Goal: Transaction & Acquisition: Obtain resource

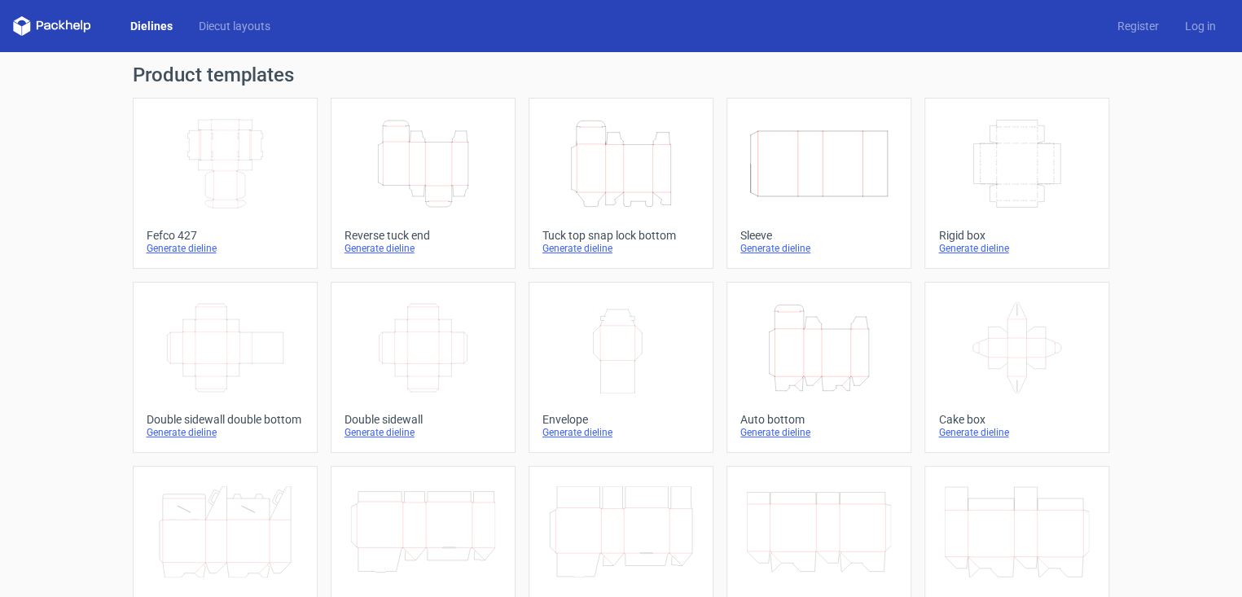
click at [608, 175] on icon "Height Depth Width" at bounding box center [621, 163] width 144 height 91
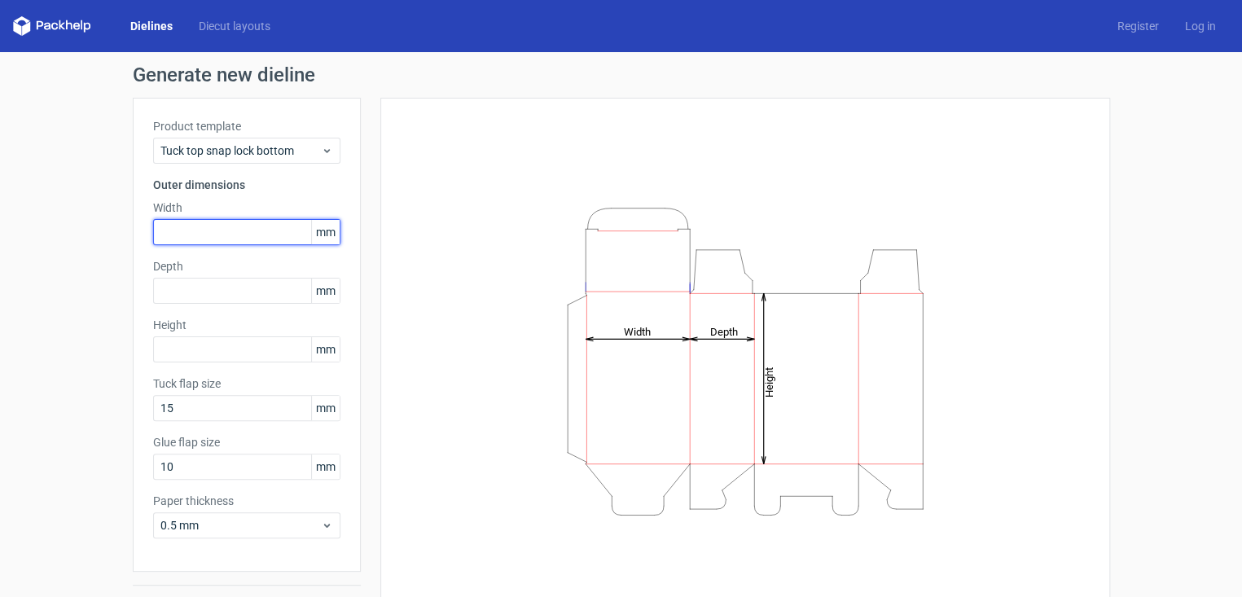
click at [176, 235] on input "text" at bounding box center [246, 232] width 187 height 26
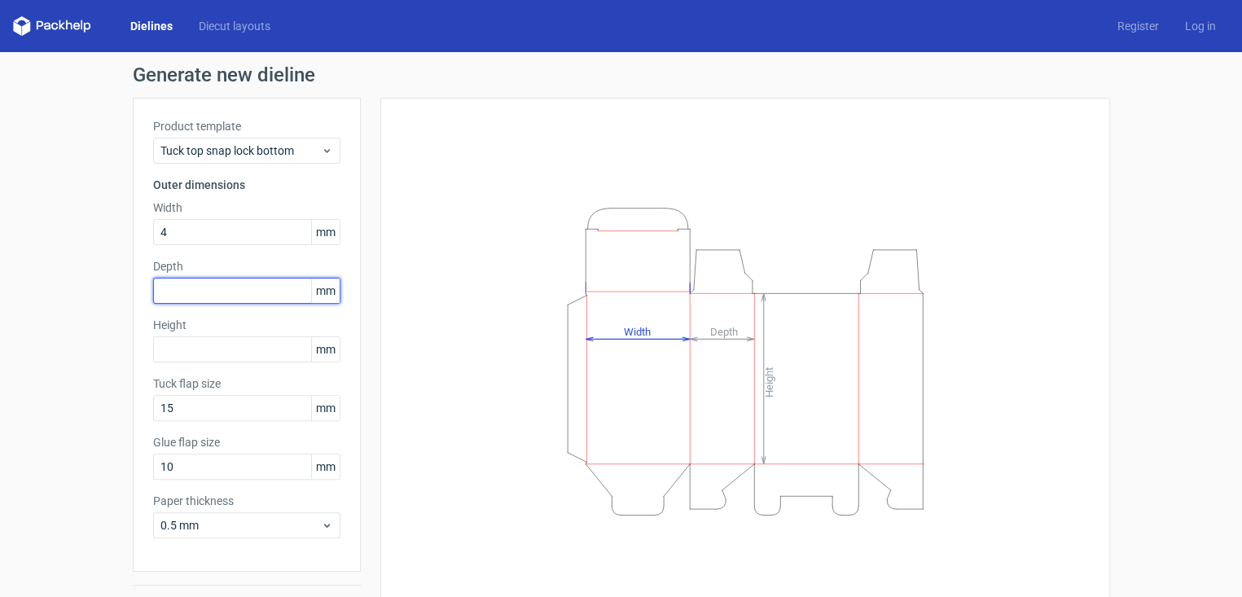
click at [187, 292] on div "Depth mm" at bounding box center [246, 281] width 187 height 46
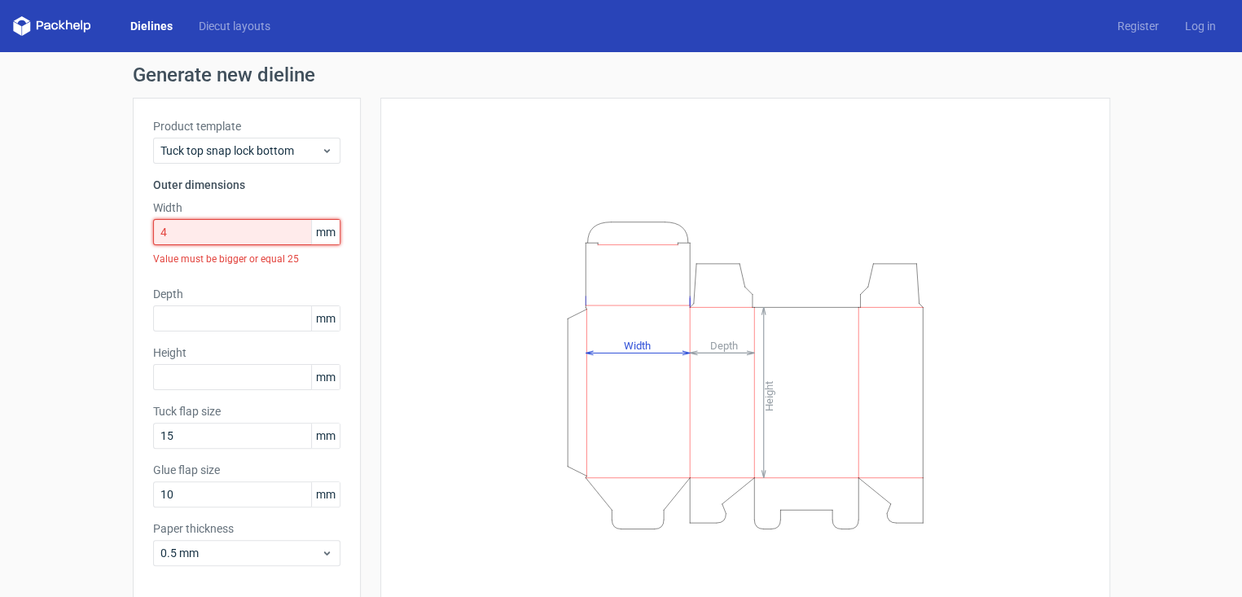
click at [184, 233] on input "4" at bounding box center [246, 232] width 187 height 26
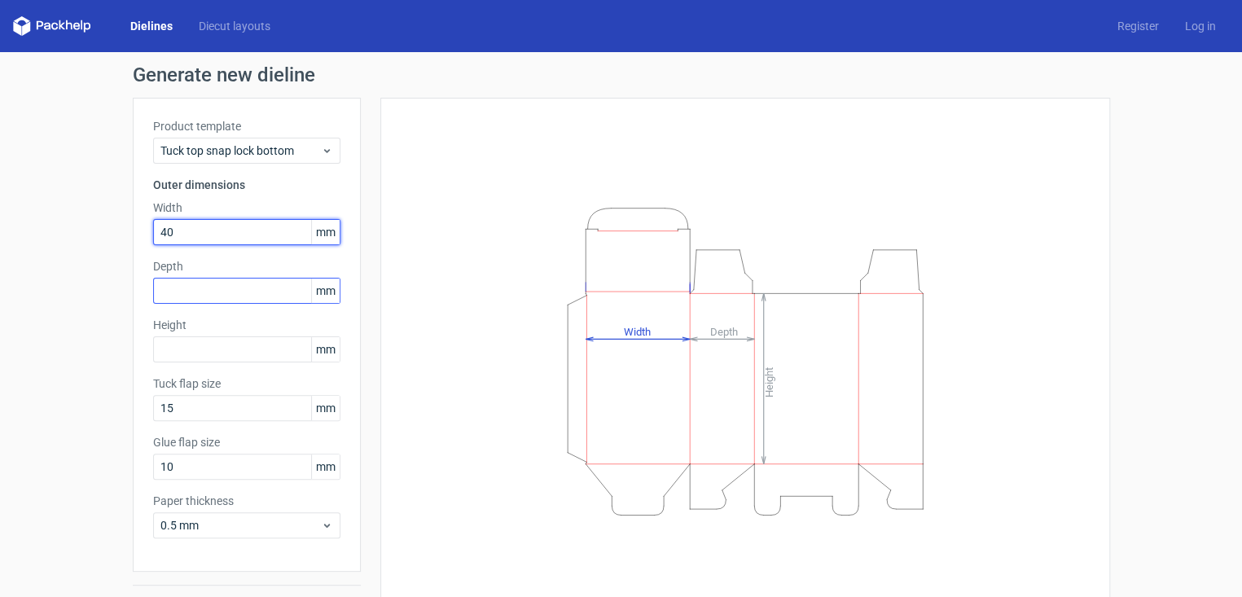
type input "40"
click at [178, 292] on input "text" at bounding box center [246, 291] width 187 height 26
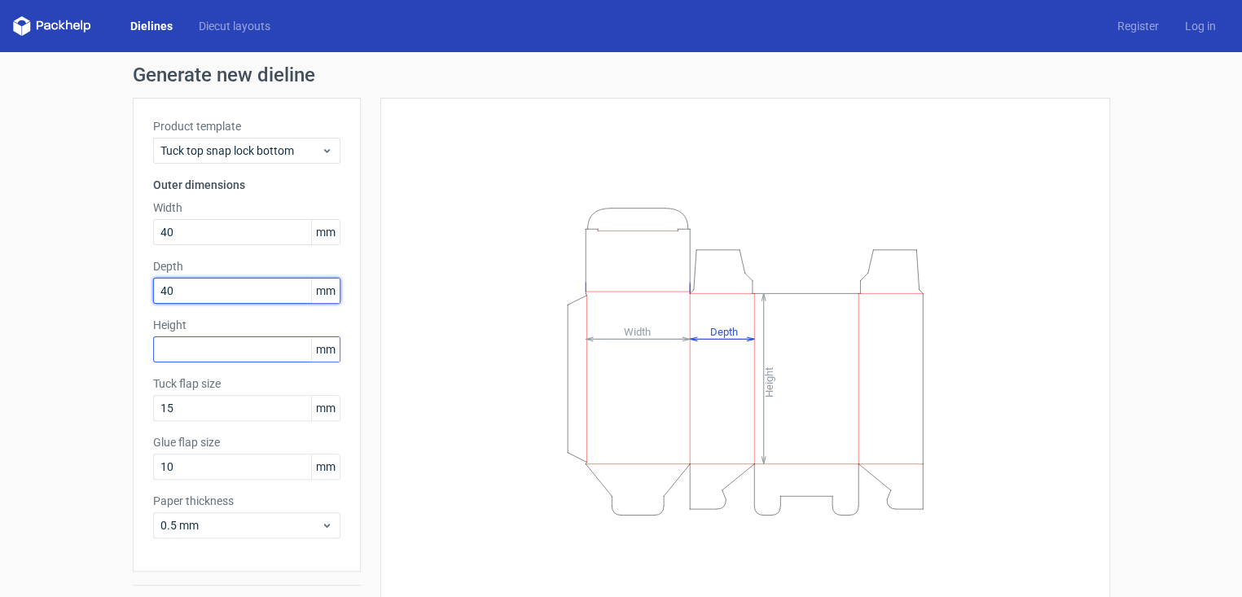
type input "40"
click at [175, 343] on input "text" at bounding box center [246, 349] width 187 height 26
type input "115"
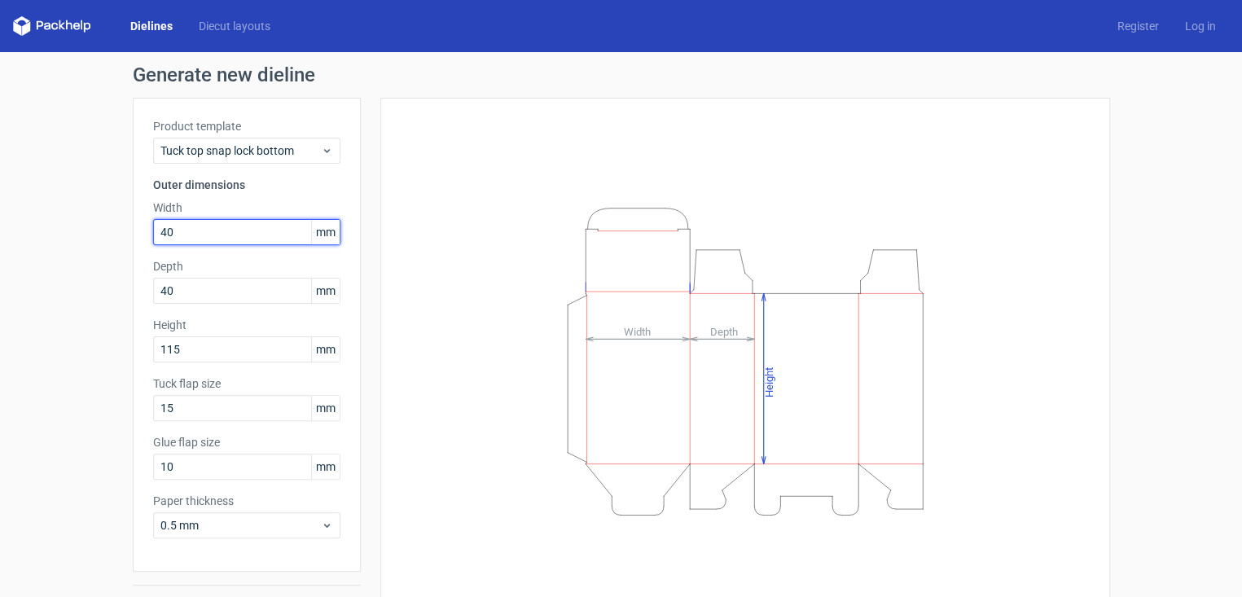
click at [176, 223] on input "40" at bounding box center [246, 232] width 187 height 26
type input "41"
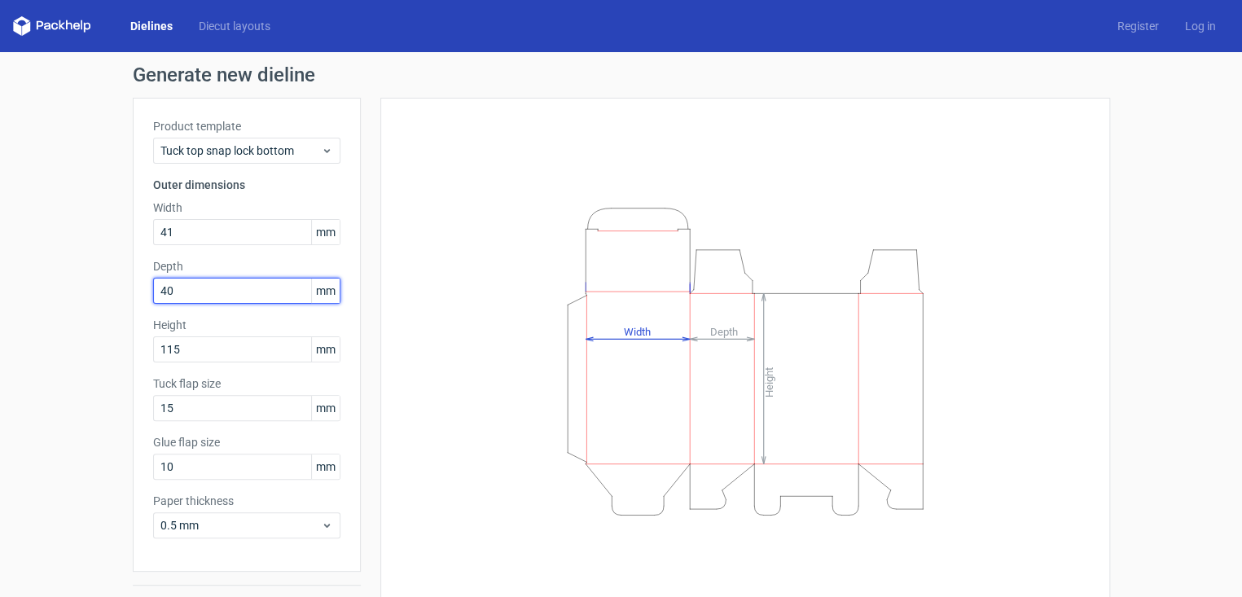
click at [184, 284] on input "40" at bounding box center [246, 291] width 187 height 26
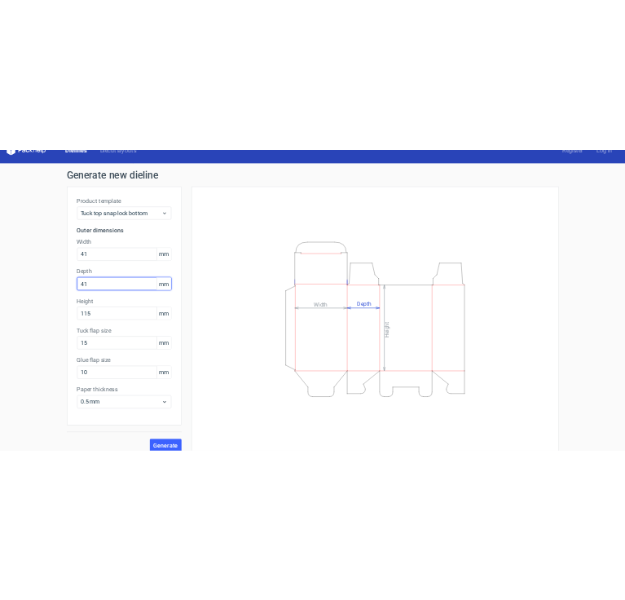
scroll to position [40, 0]
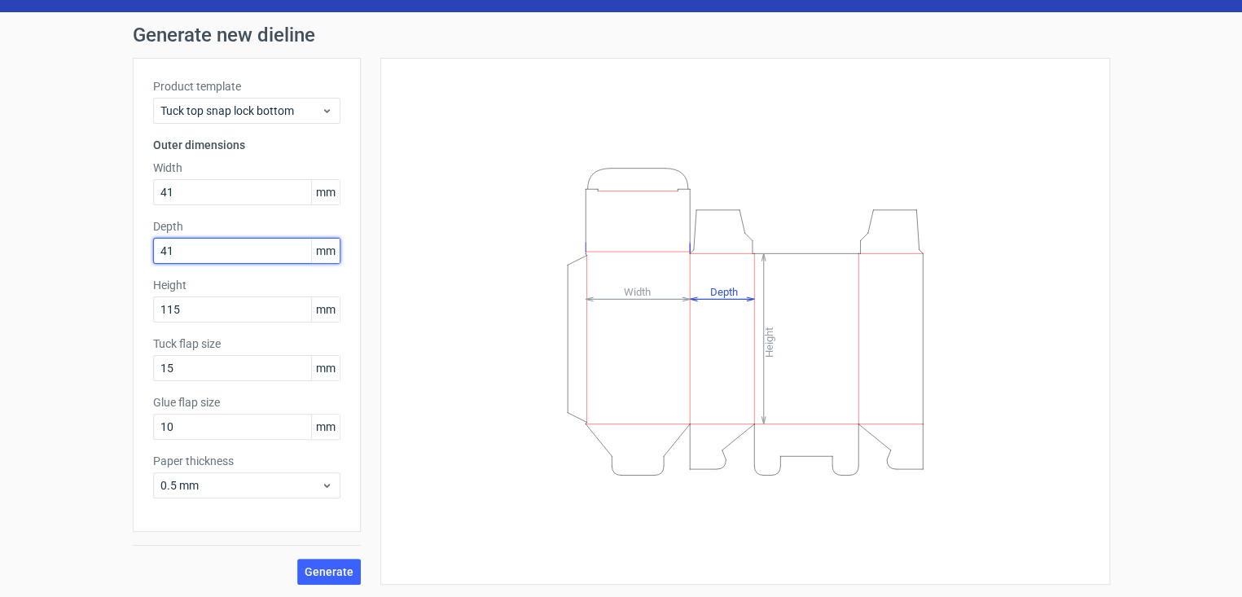
type input "41"
click at [290, 564] on div "Generate" at bounding box center [247, 558] width 228 height 53
click at [308, 559] on button "Generate" at bounding box center [329, 572] width 64 height 26
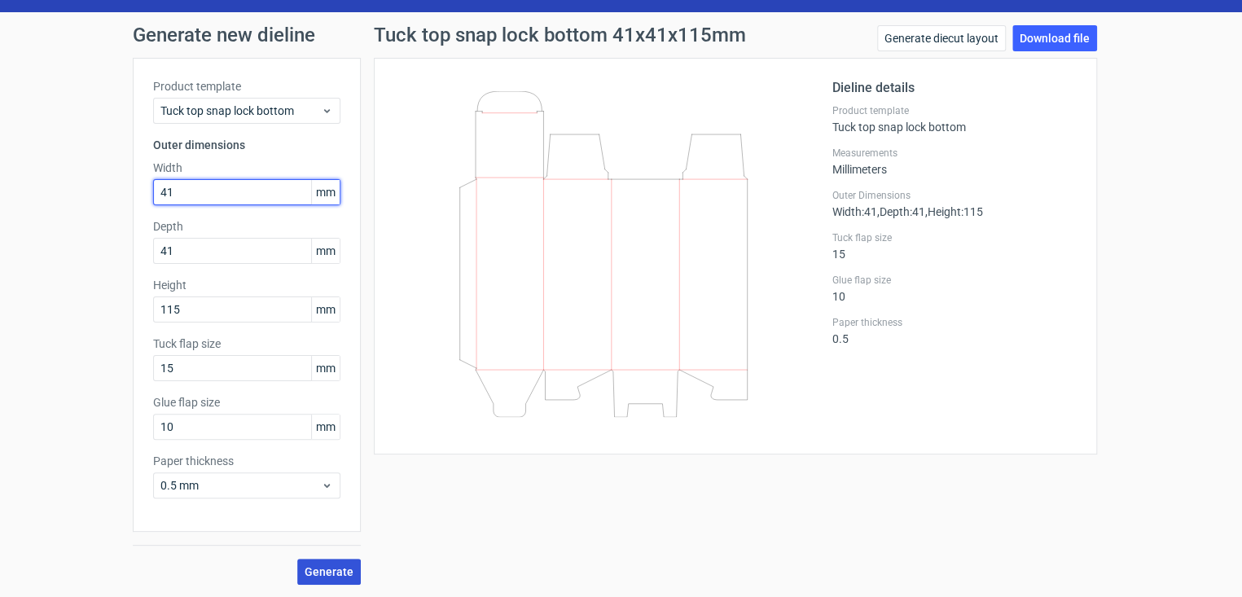
click at [206, 192] on input "41" at bounding box center [246, 192] width 187 height 26
type input "4"
type input "50"
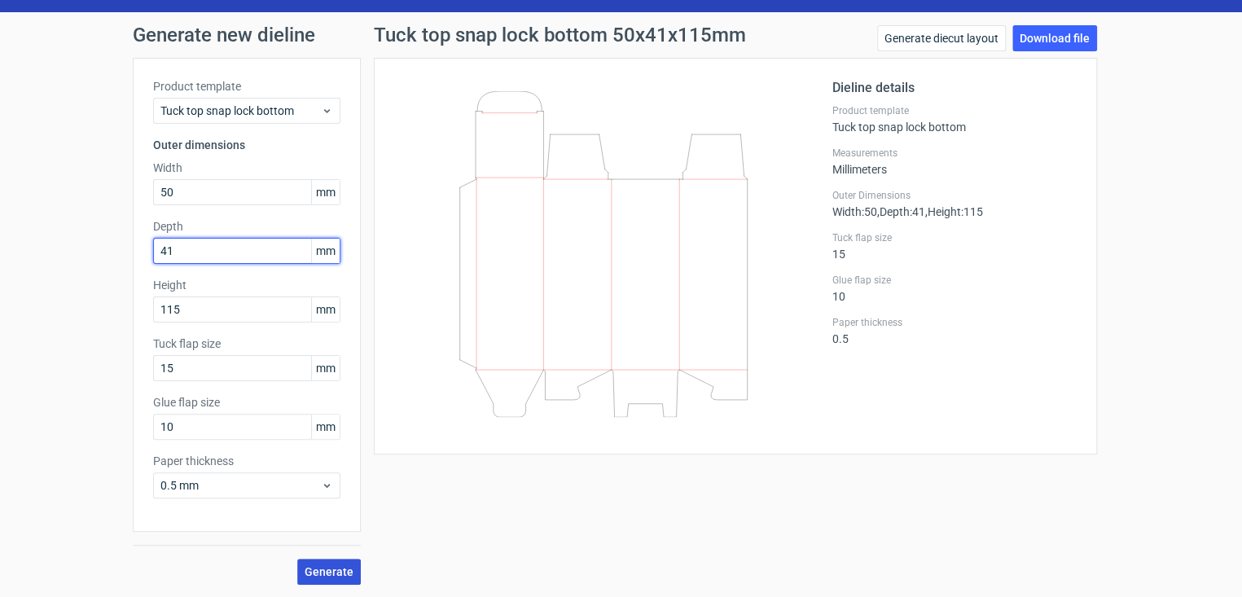
click at [194, 252] on input "41" at bounding box center [246, 251] width 187 height 26
type input "4"
type input "50"
click at [297, 559] on button "Generate" at bounding box center [329, 572] width 64 height 26
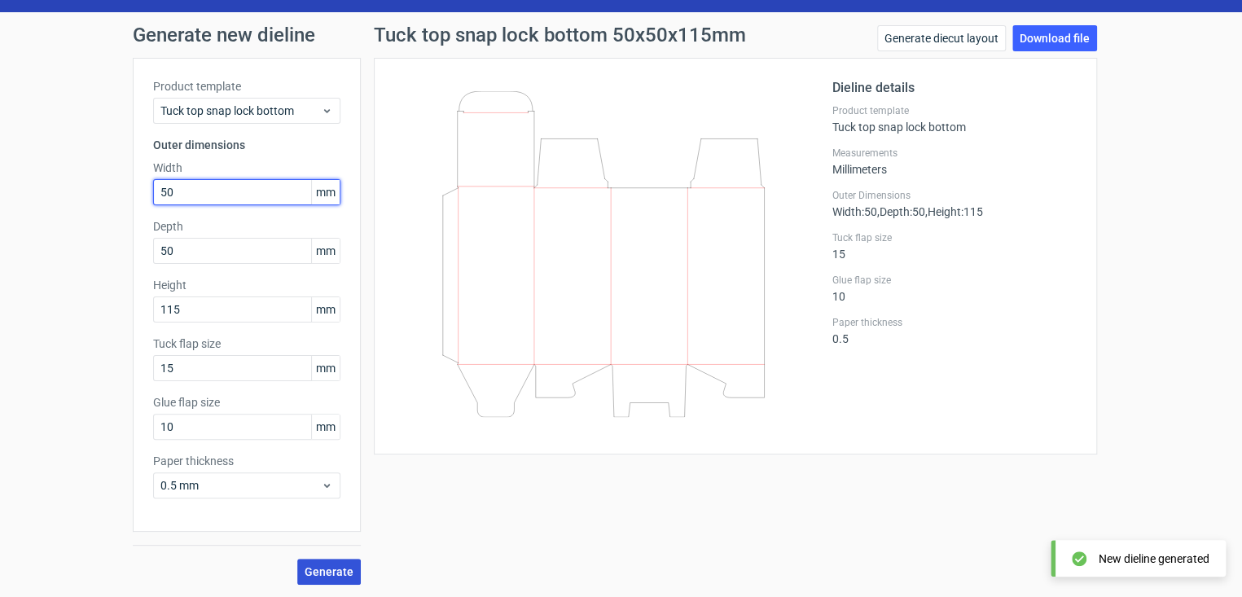
click at [197, 191] on input "50" at bounding box center [246, 192] width 187 height 26
type input "5"
type input "41"
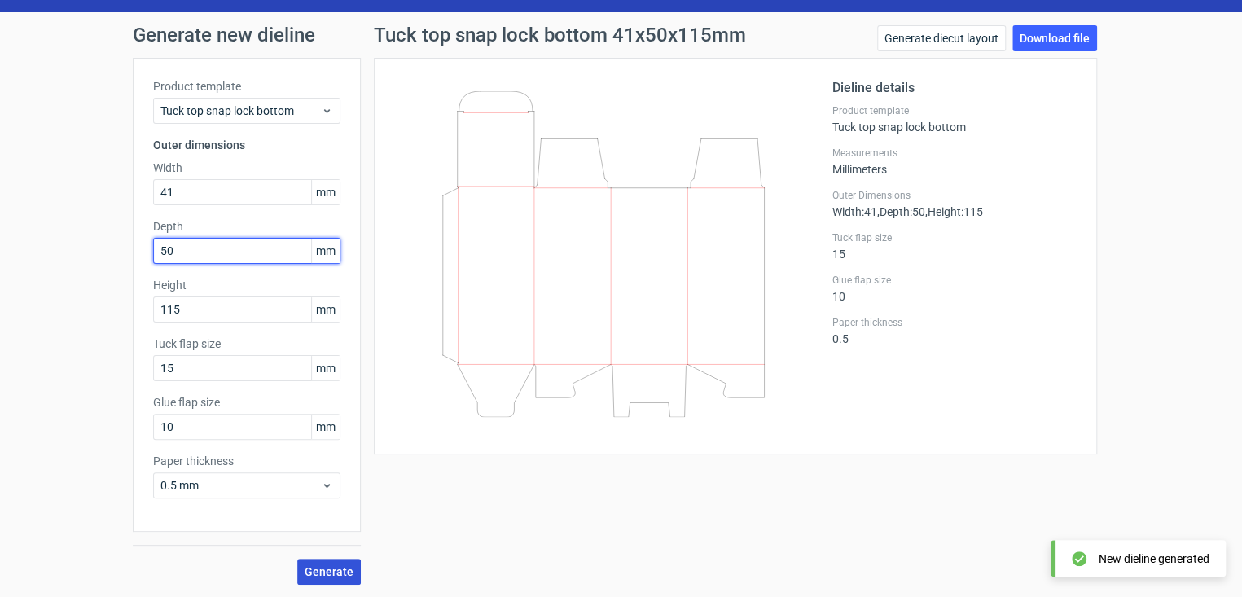
click at [193, 246] on input "50" at bounding box center [246, 251] width 187 height 26
type input "5"
type input "41"
click at [297, 559] on button "Generate" at bounding box center [329, 572] width 64 height 26
click at [305, 578] on button "Generate" at bounding box center [329, 572] width 64 height 26
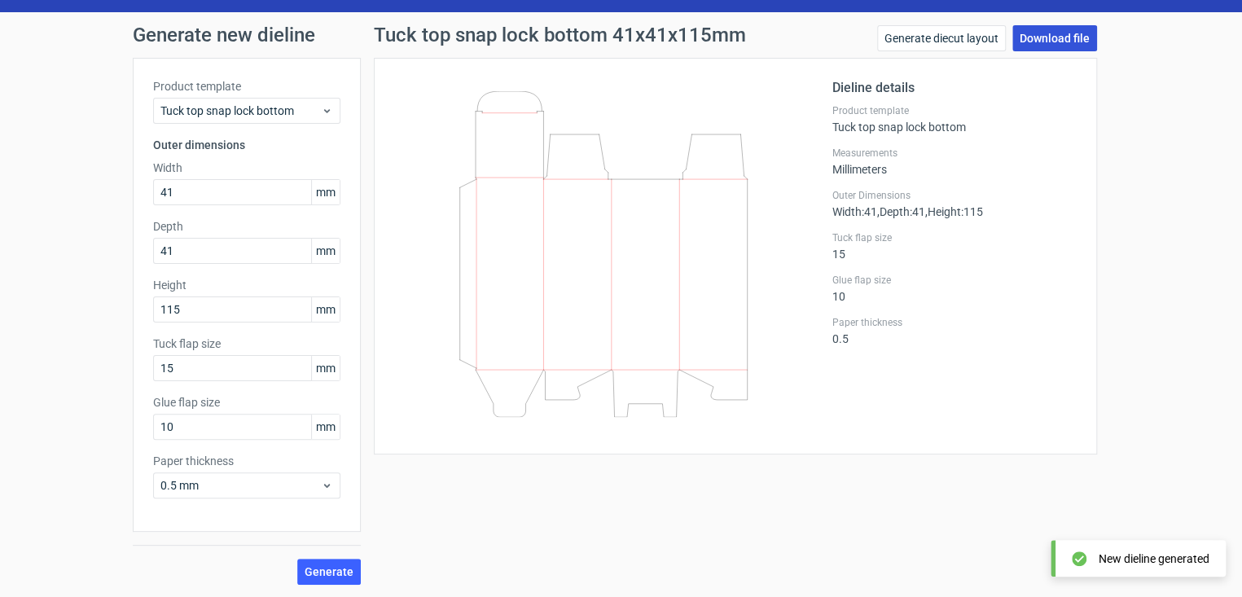
click at [1051, 47] on link "Download file" at bounding box center [1055, 38] width 85 height 26
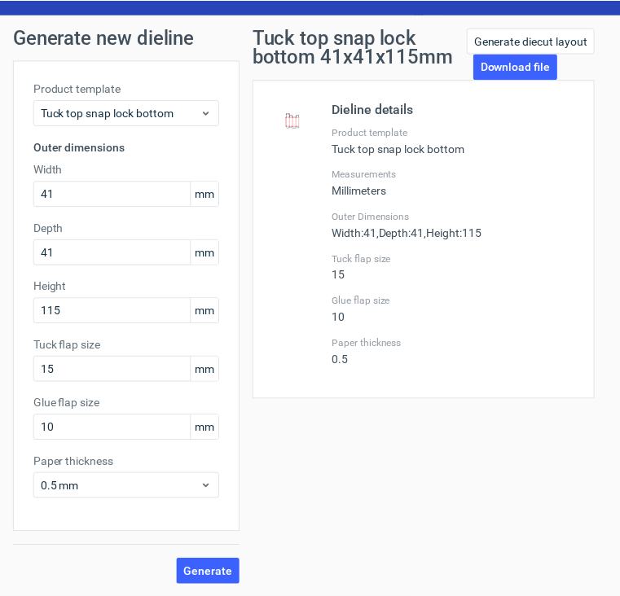
scroll to position [40, 0]
